Goal: Obtain resource: Download file/media

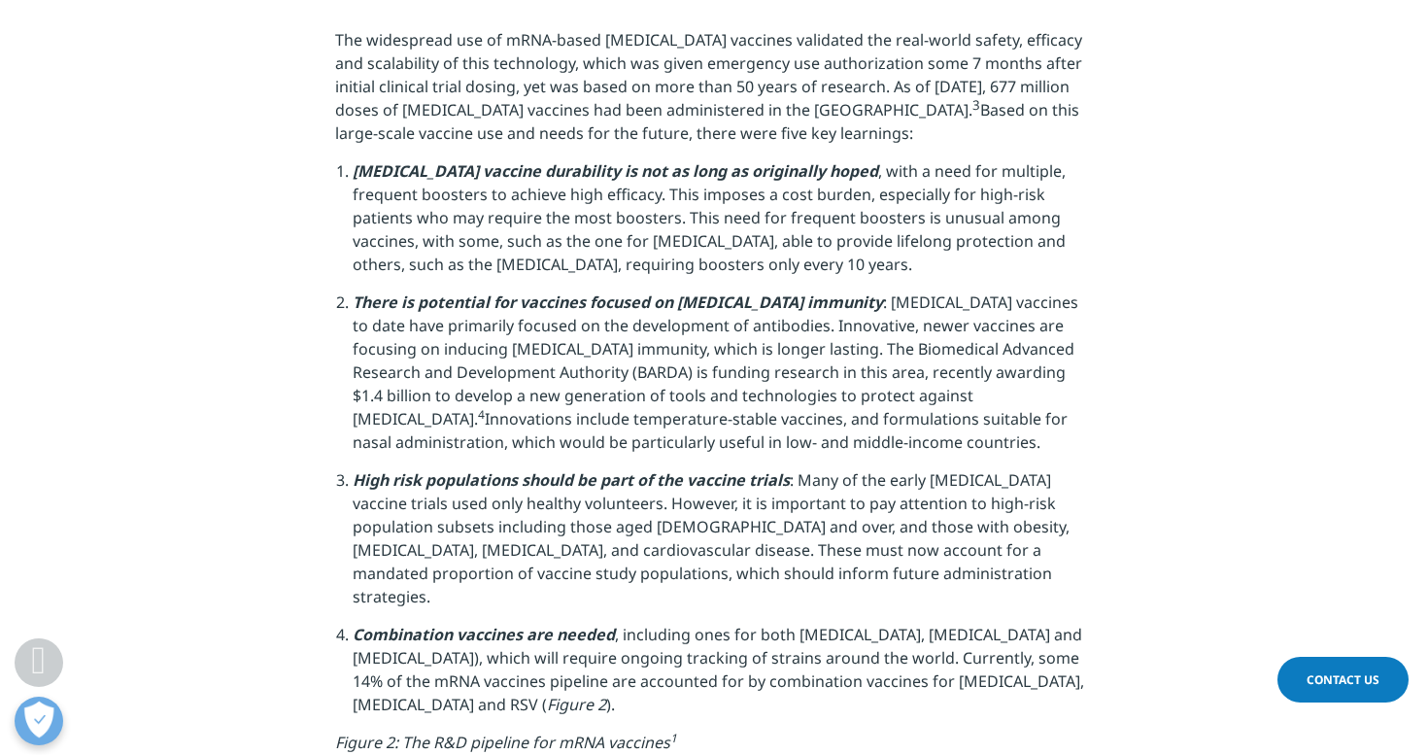
scroll to position [1588, 0]
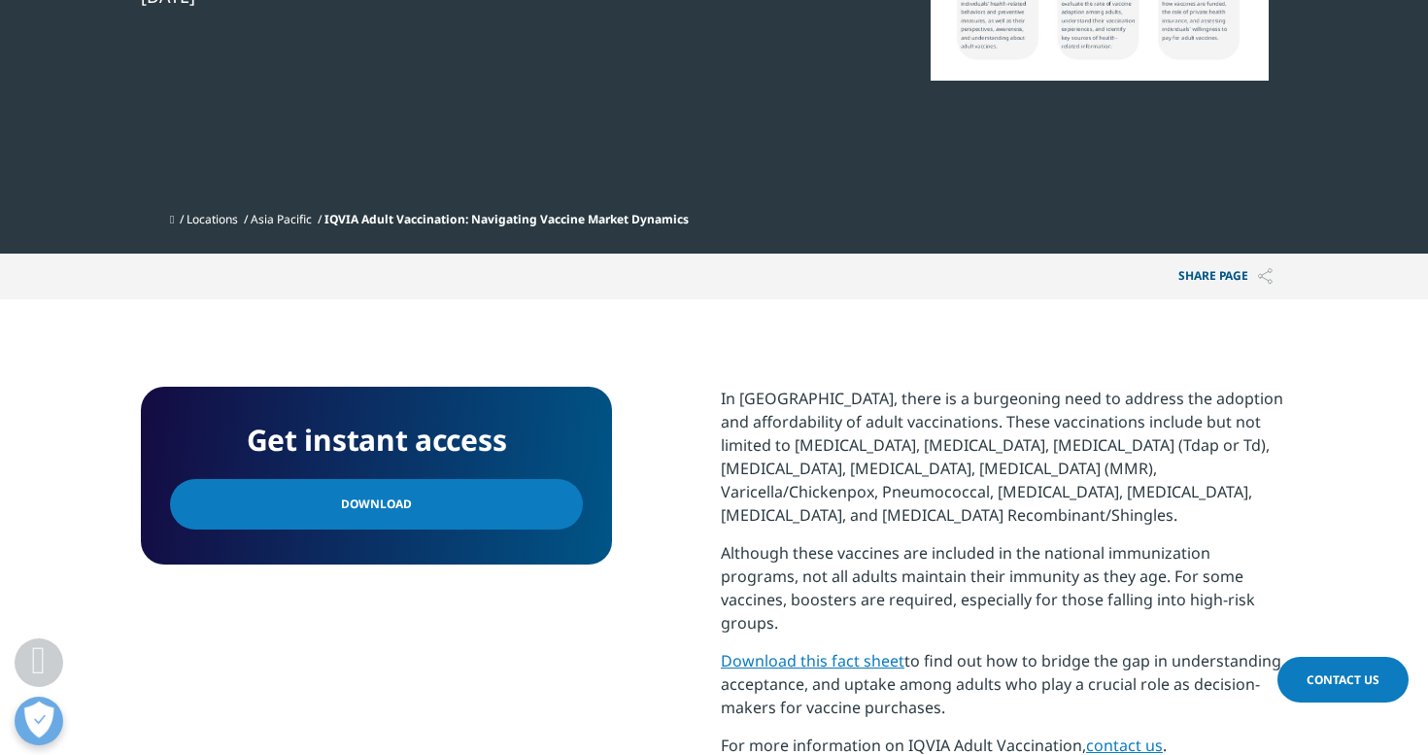
scroll to position [561, 0]
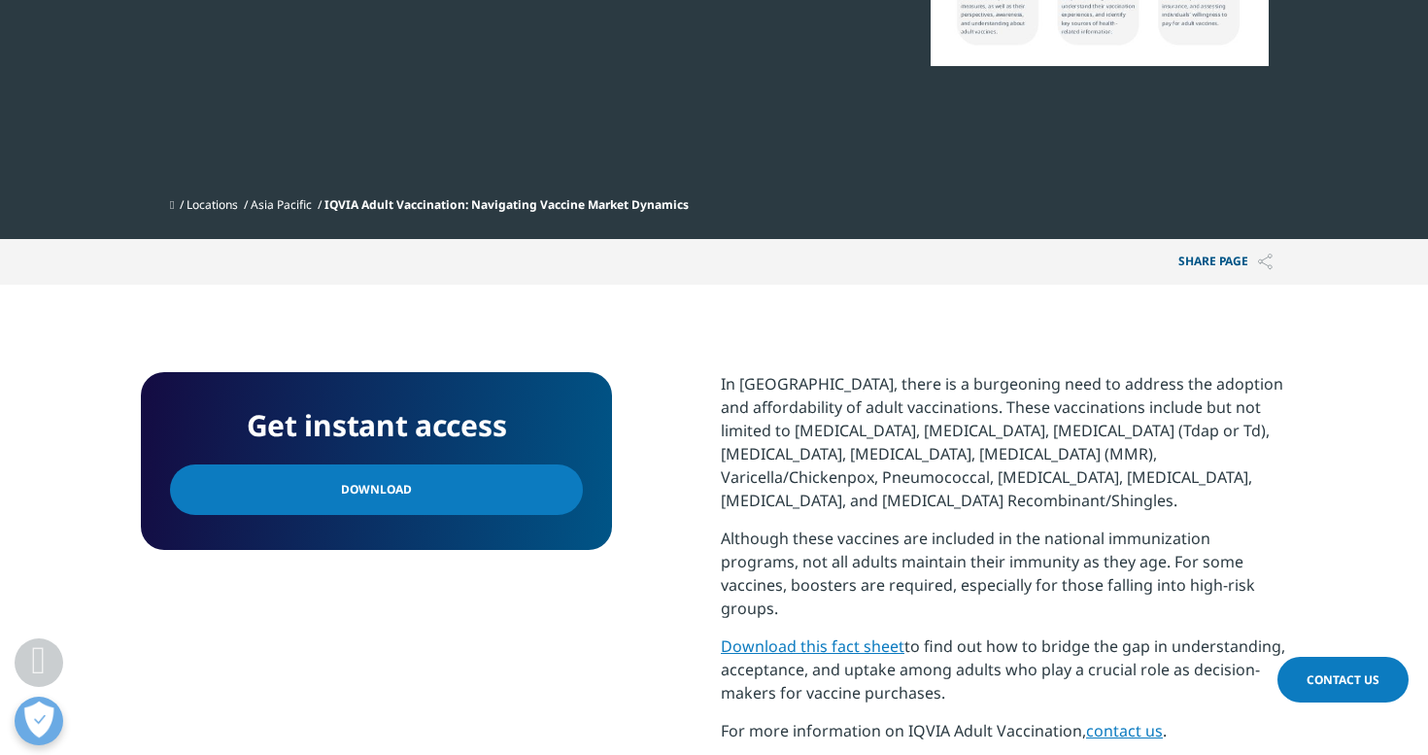
click at [502, 506] on link "Download" at bounding box center [376, 489] width 413 height 51
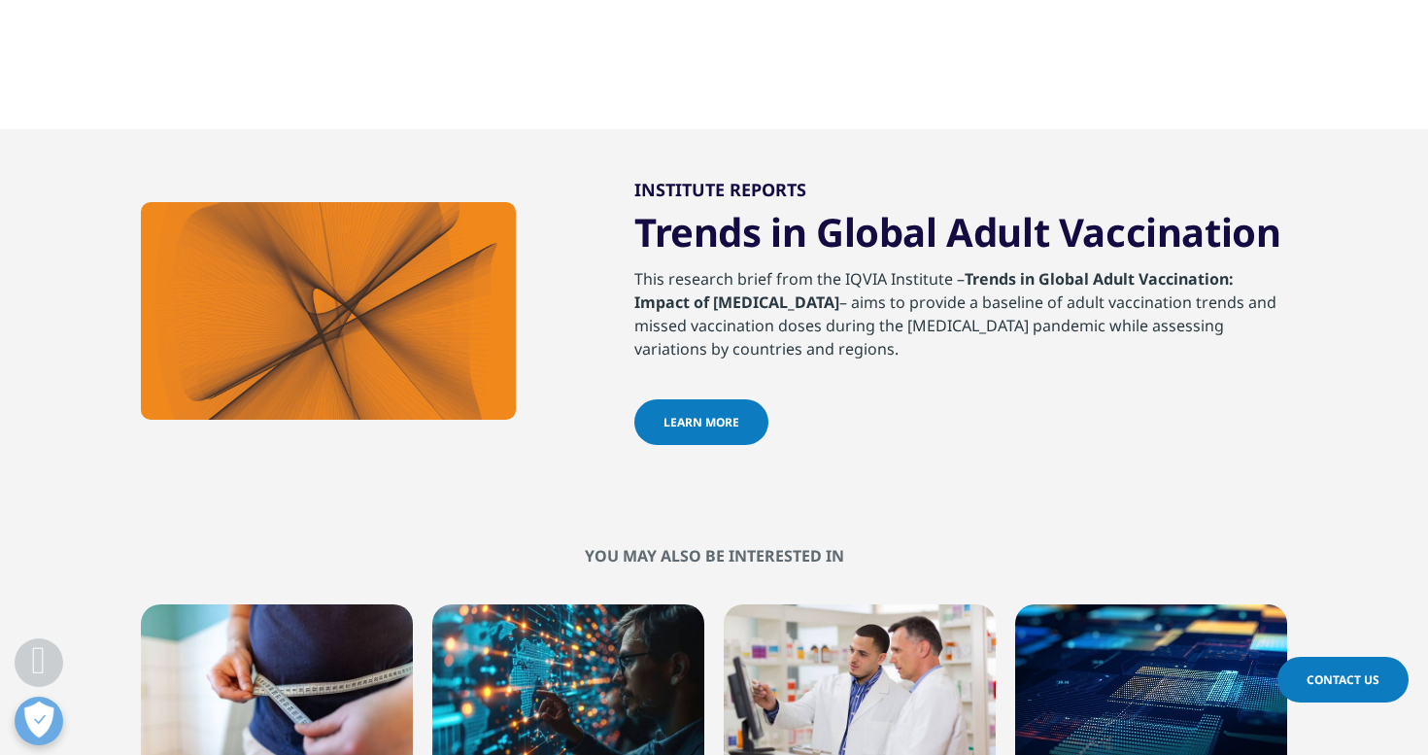
scroll to position [1307, 0]
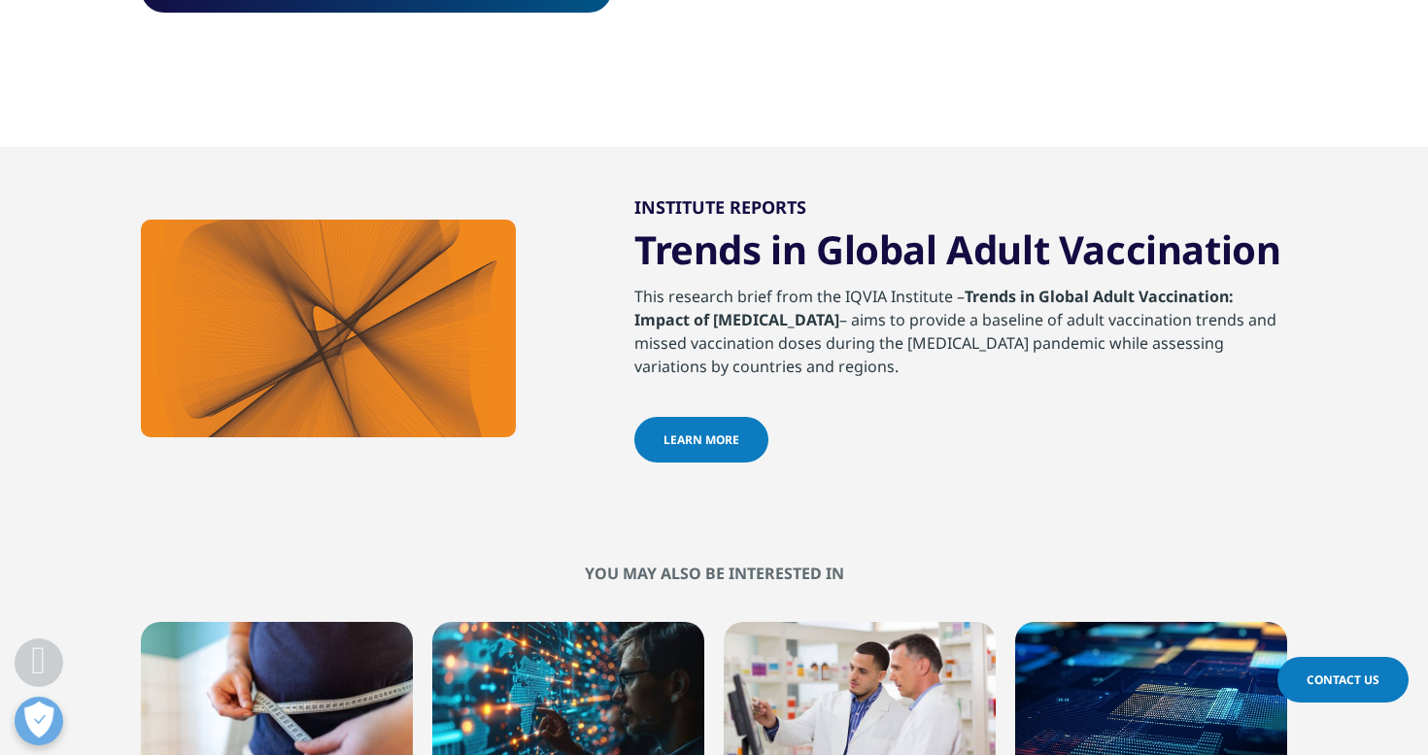
click at [687, 225] on h3 "Trends in Global Adult Vaccination" at bounding box center [960, 254] width 653 height 59
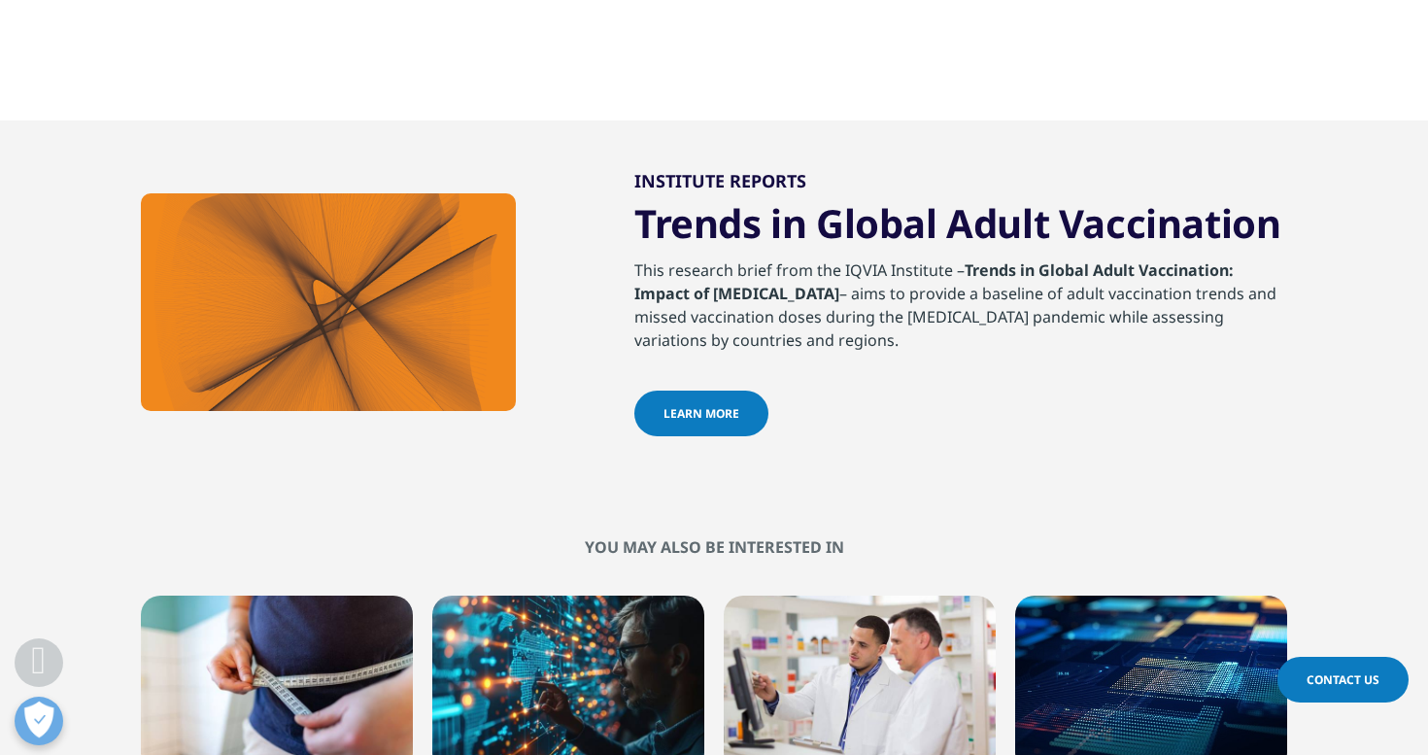
click at [699, 405] on span "learn more" at bounding box center [702, 413] width 76 height 17
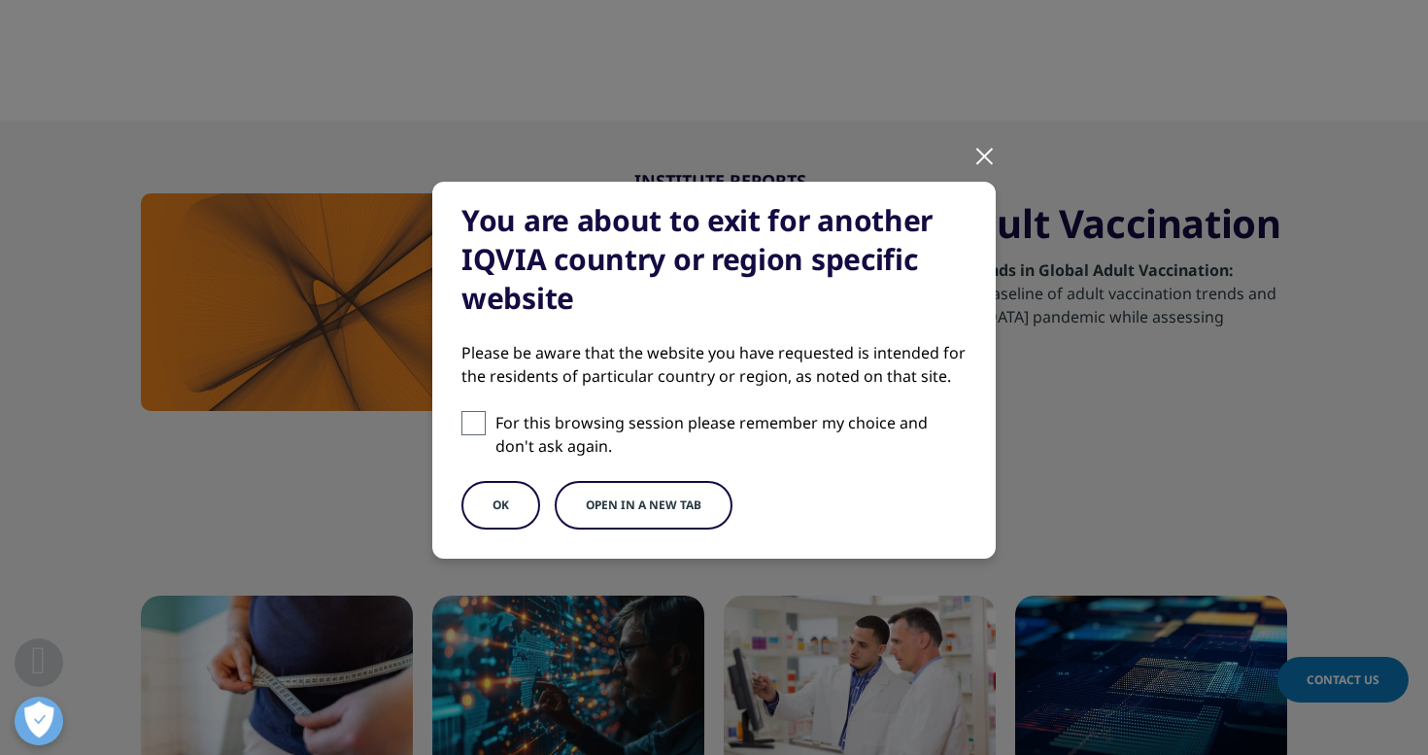
click at [480, 417] on span at bounding box center [474, 423] width 24 height 24
click at [480, 417] on input "For this browsing session please remember my choice and don't ask again." at bounding box center [474, 423] width 24 height 24
checkbox input "true"
click at [497, 512] on button "OK" at bounding box center [501, 505] width 79 height 49
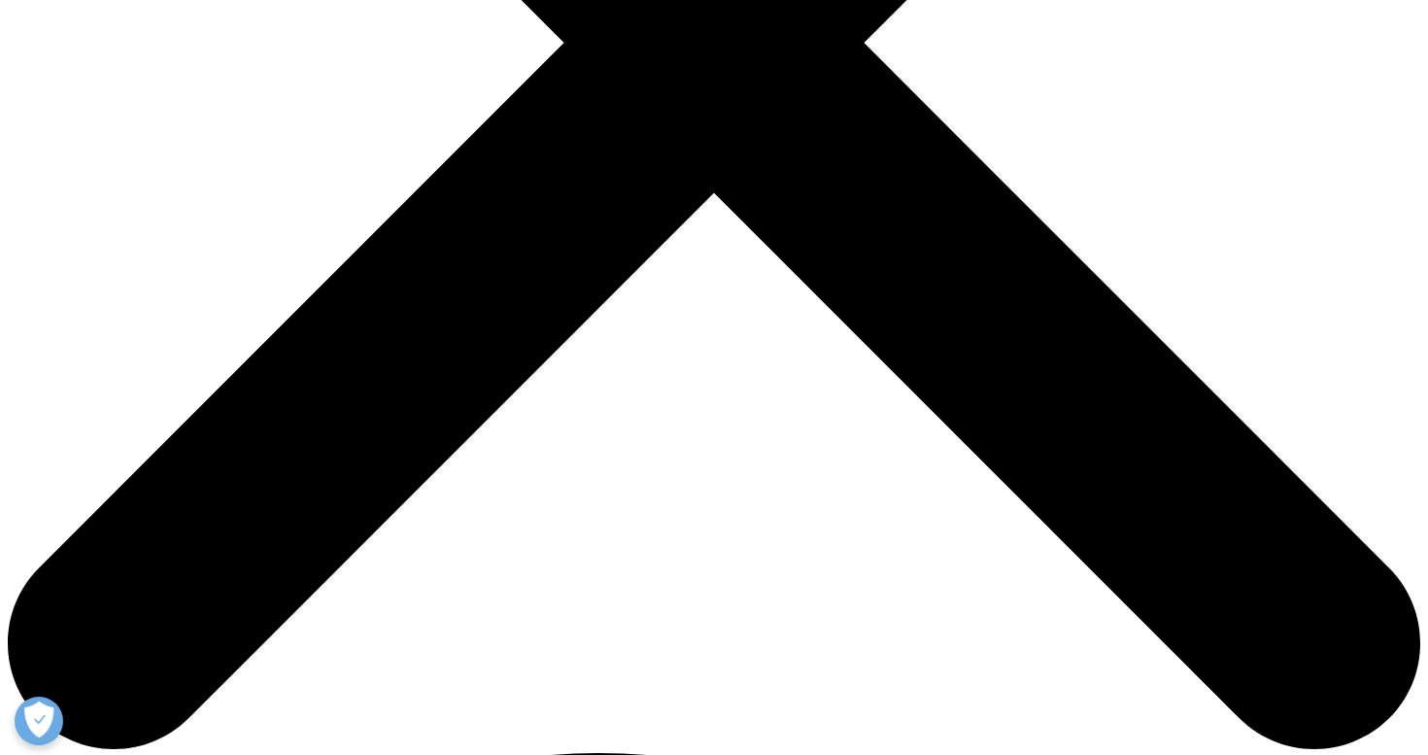
scroll to position [381, 1147]
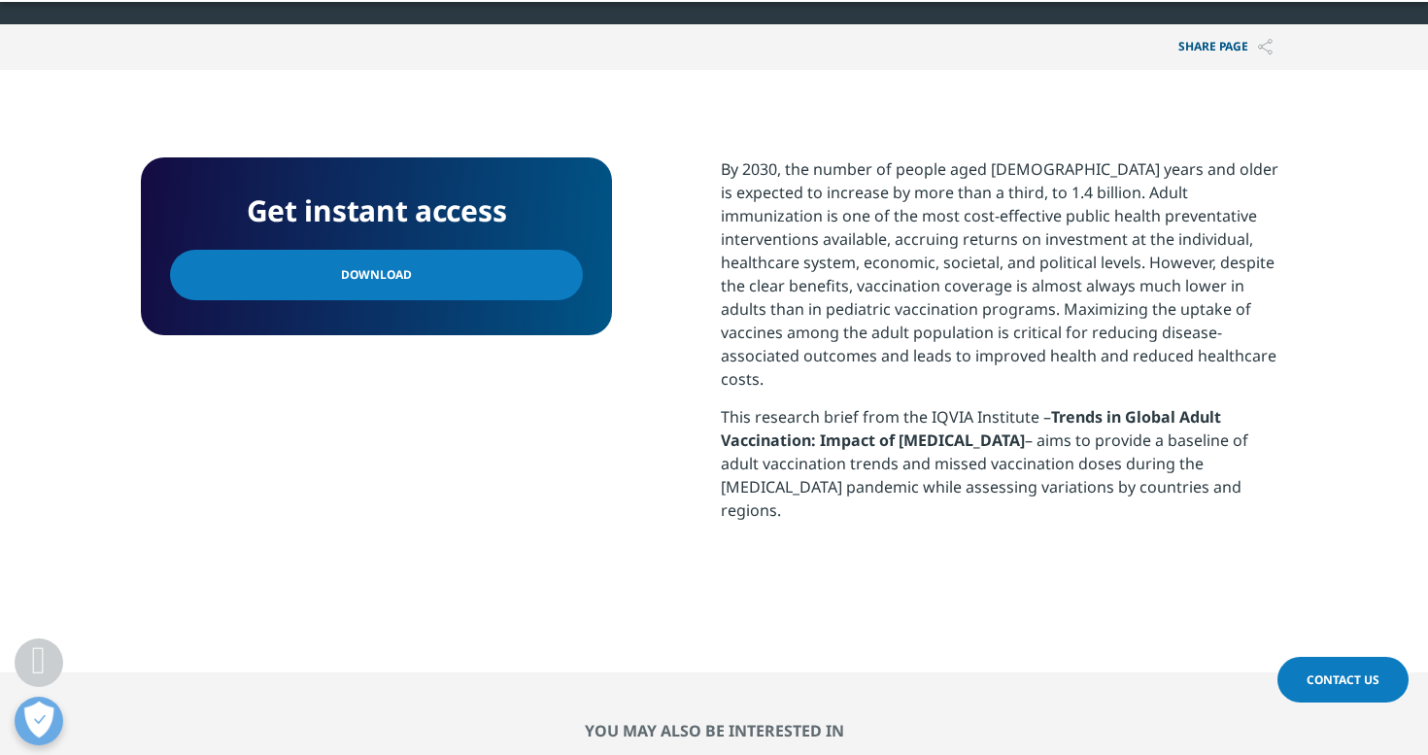
click at [468, 285] on link "Download" at bounding box center [376, 275] width 413 height 51
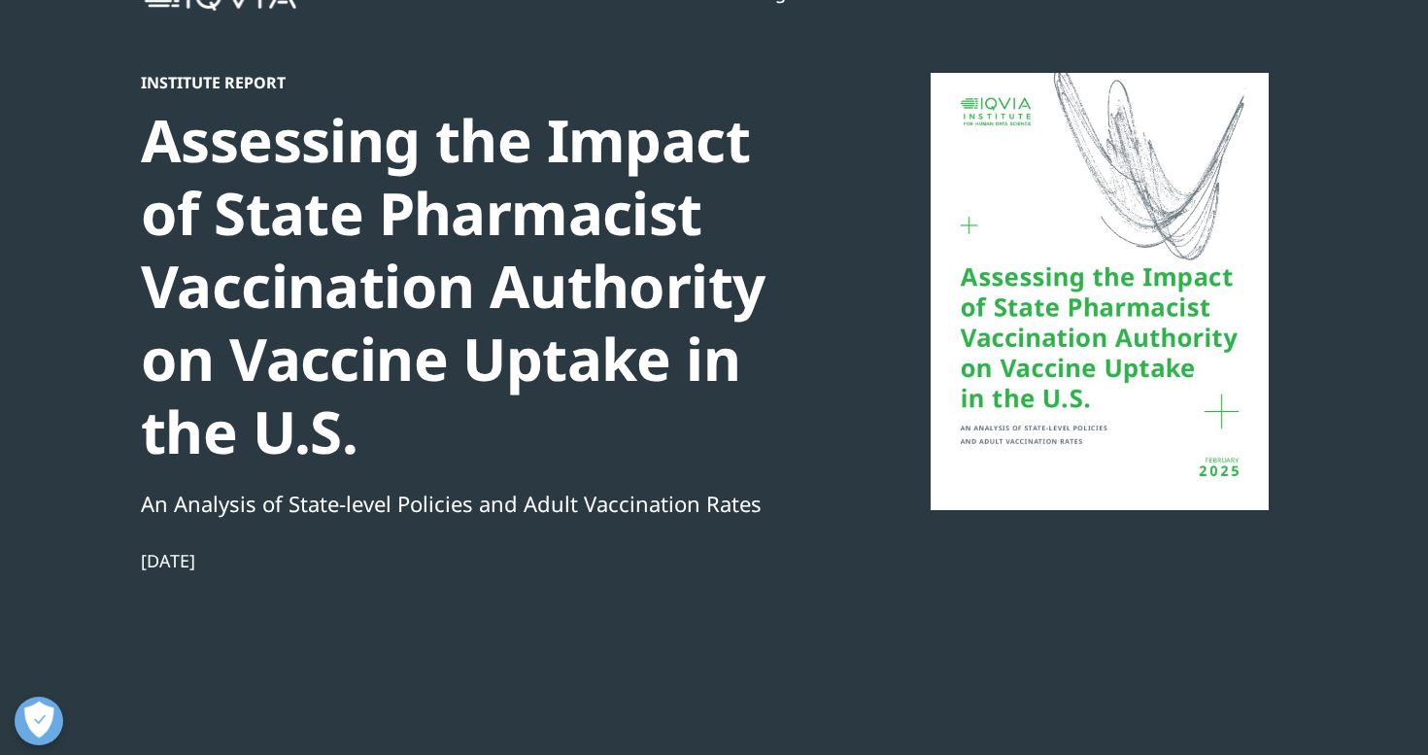
scroll to position [619, 1147]
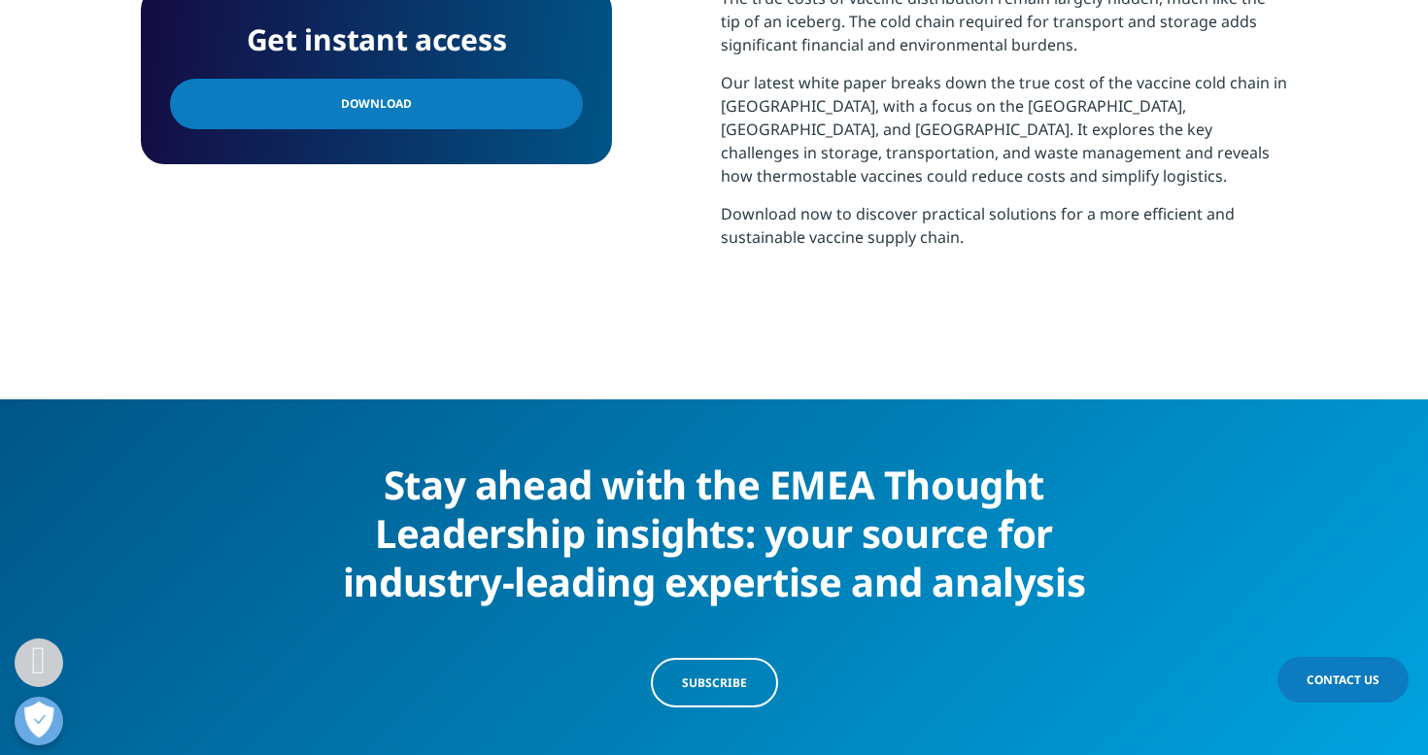
scroll to position [177, 471]
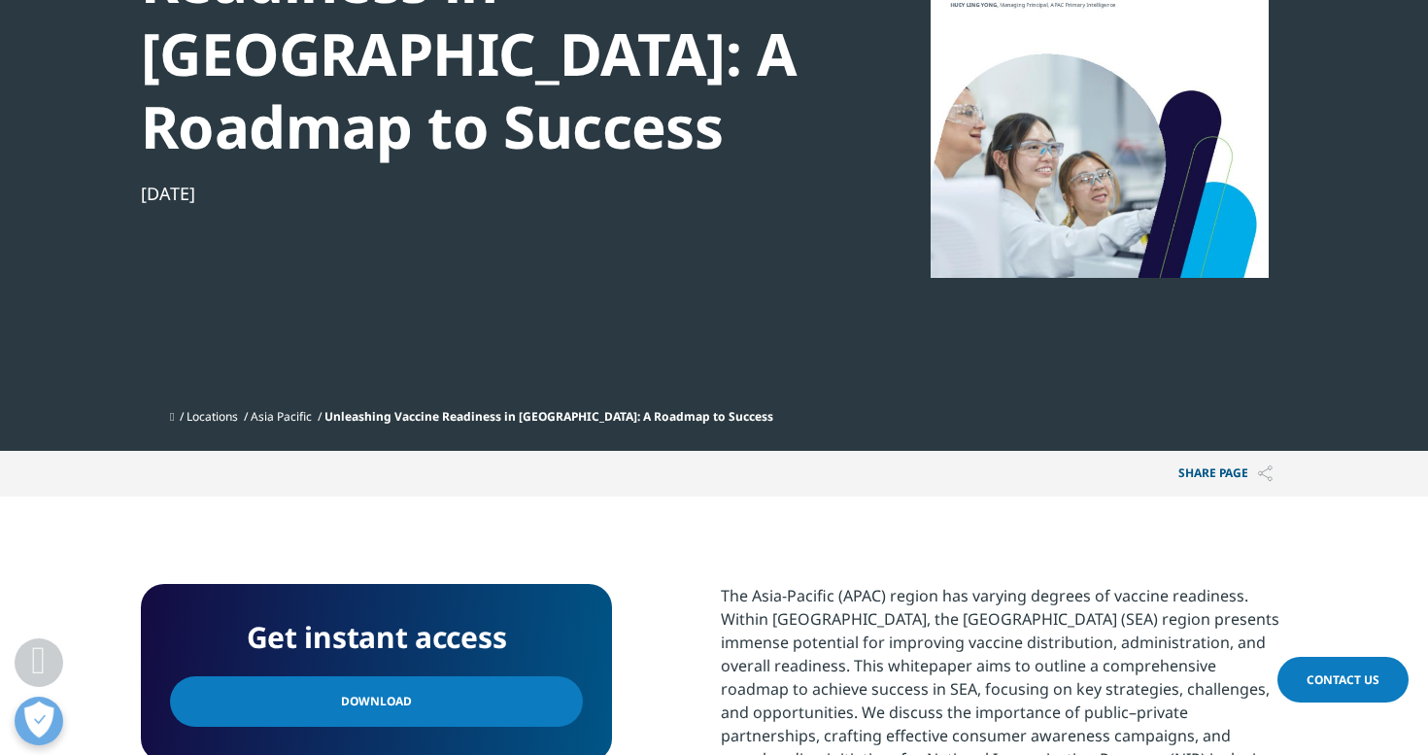
scroll to position [459, 0]
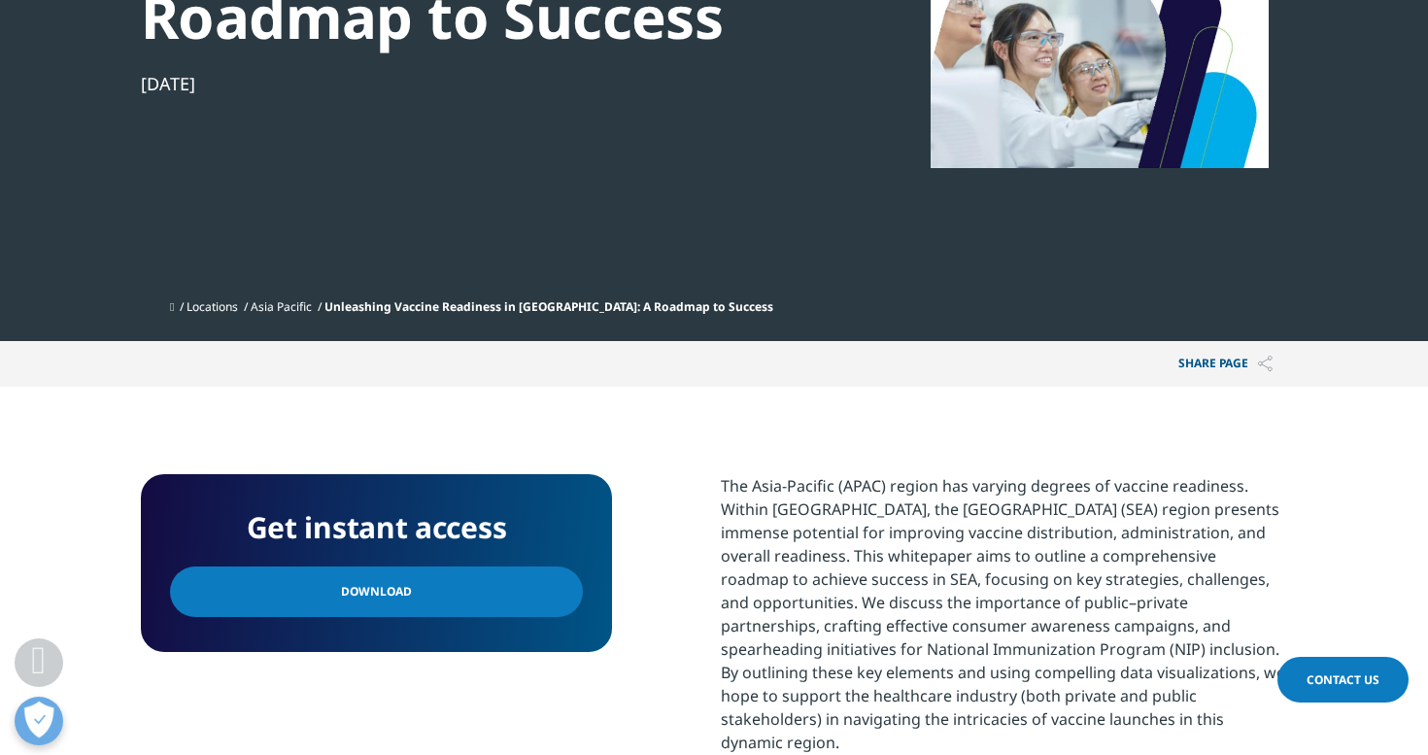
click at [321, 594] on link "Download" at bounding box center [376, 591] width 413 height 51
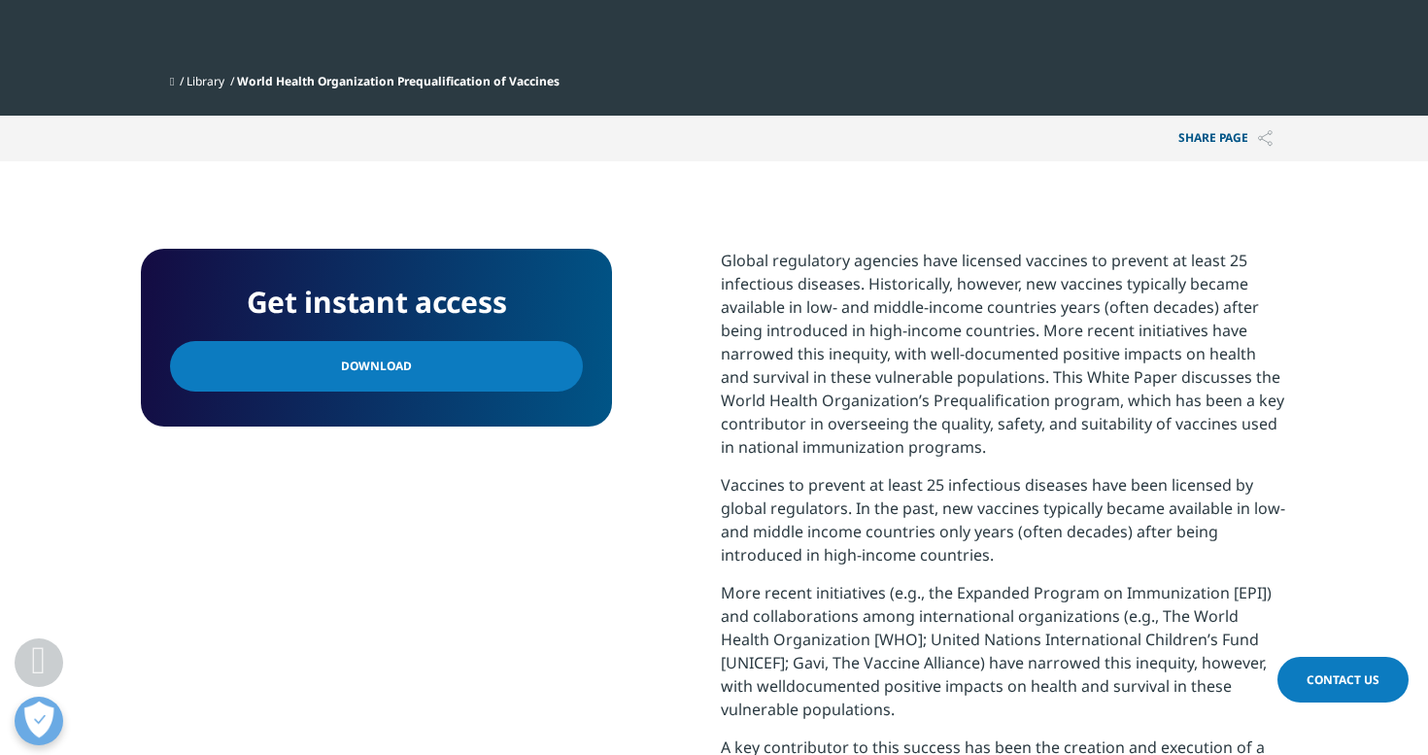
scroll to position [935, 1147]
click at [353, 370] on span "Download" at bounding box center [376, 366] width 71 height 21
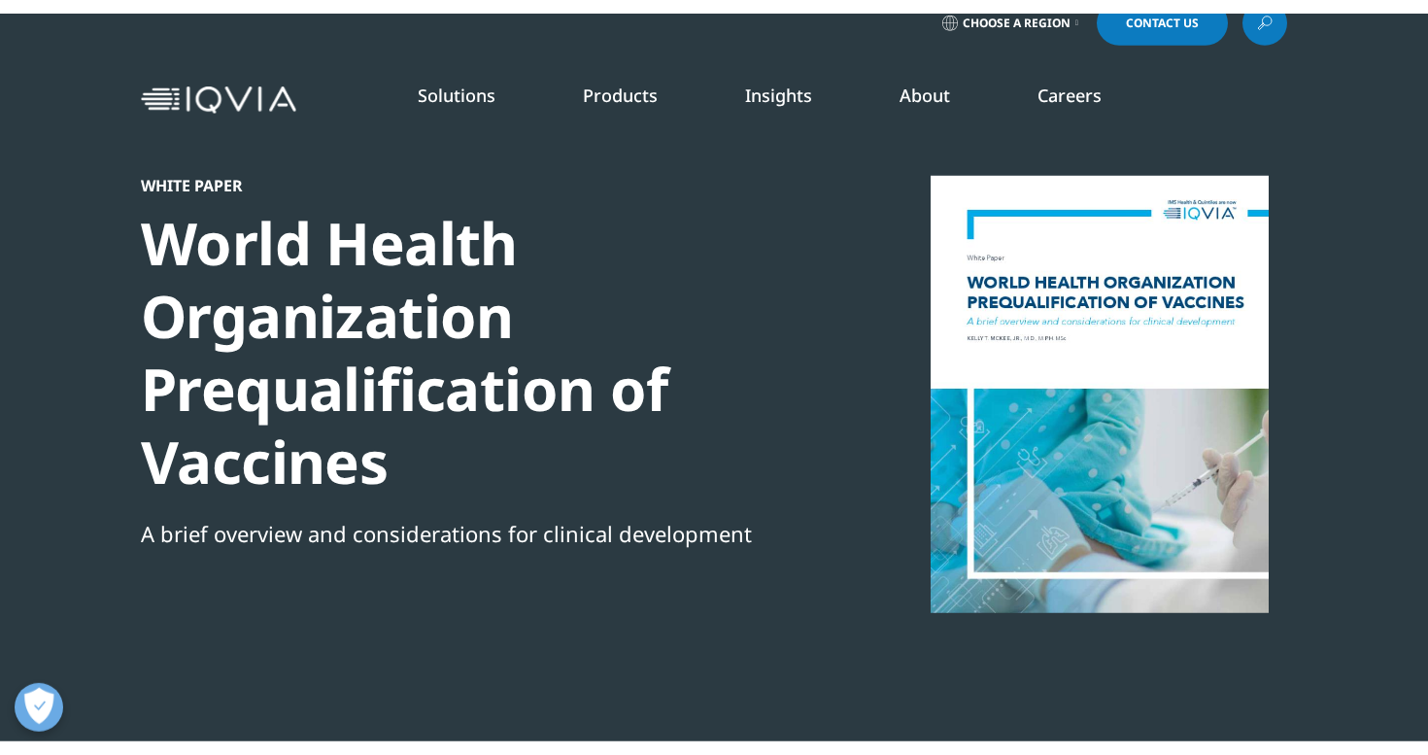
scroll to position [177, 471]
